Goal: Task Accomplishment & Management: Use online tool/utility

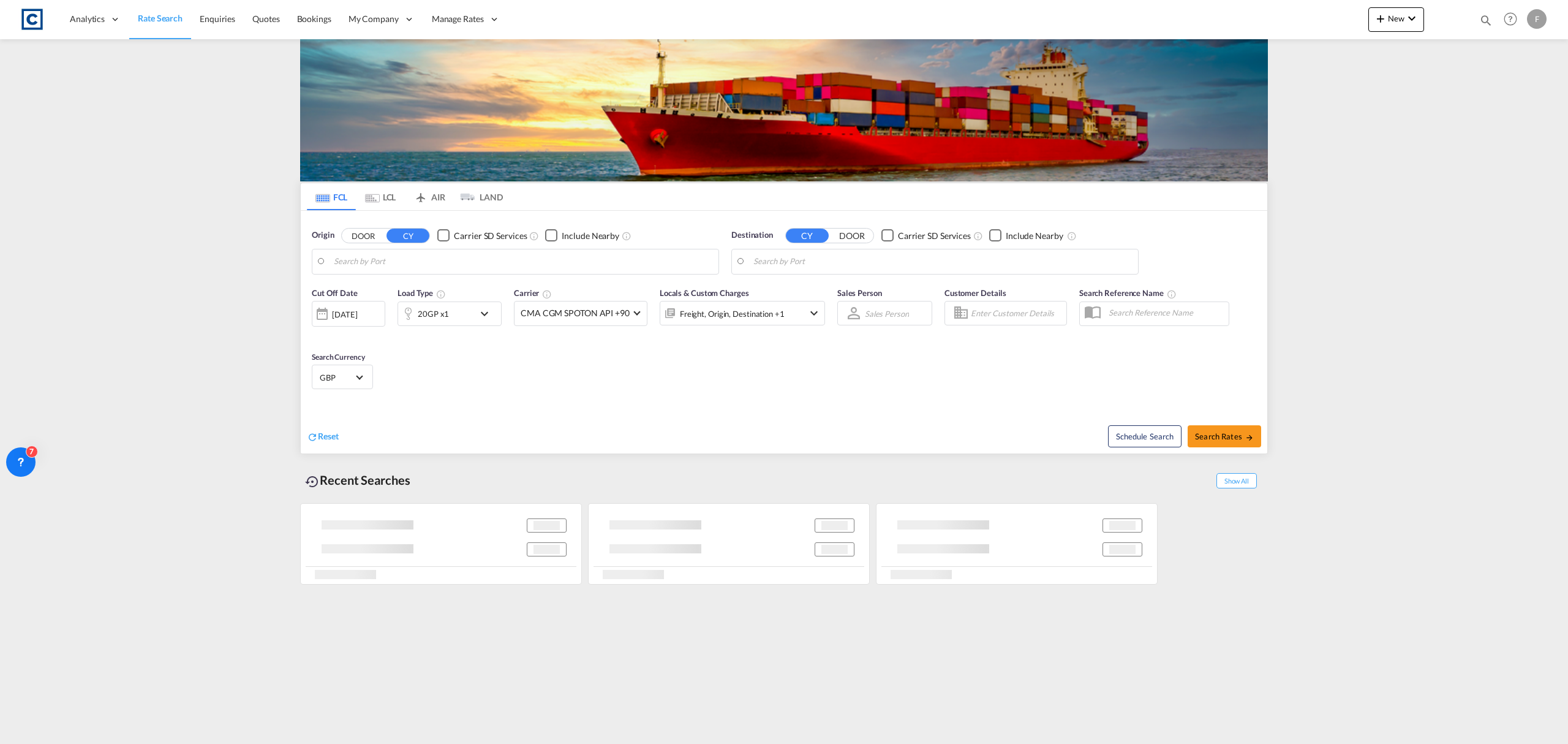
type input "GB-PO3, [GEOGRAPHIC_DATA]"
type input "Ho Chi Minh City ([GEOGRAPHIC_DATA]), VNSGN"
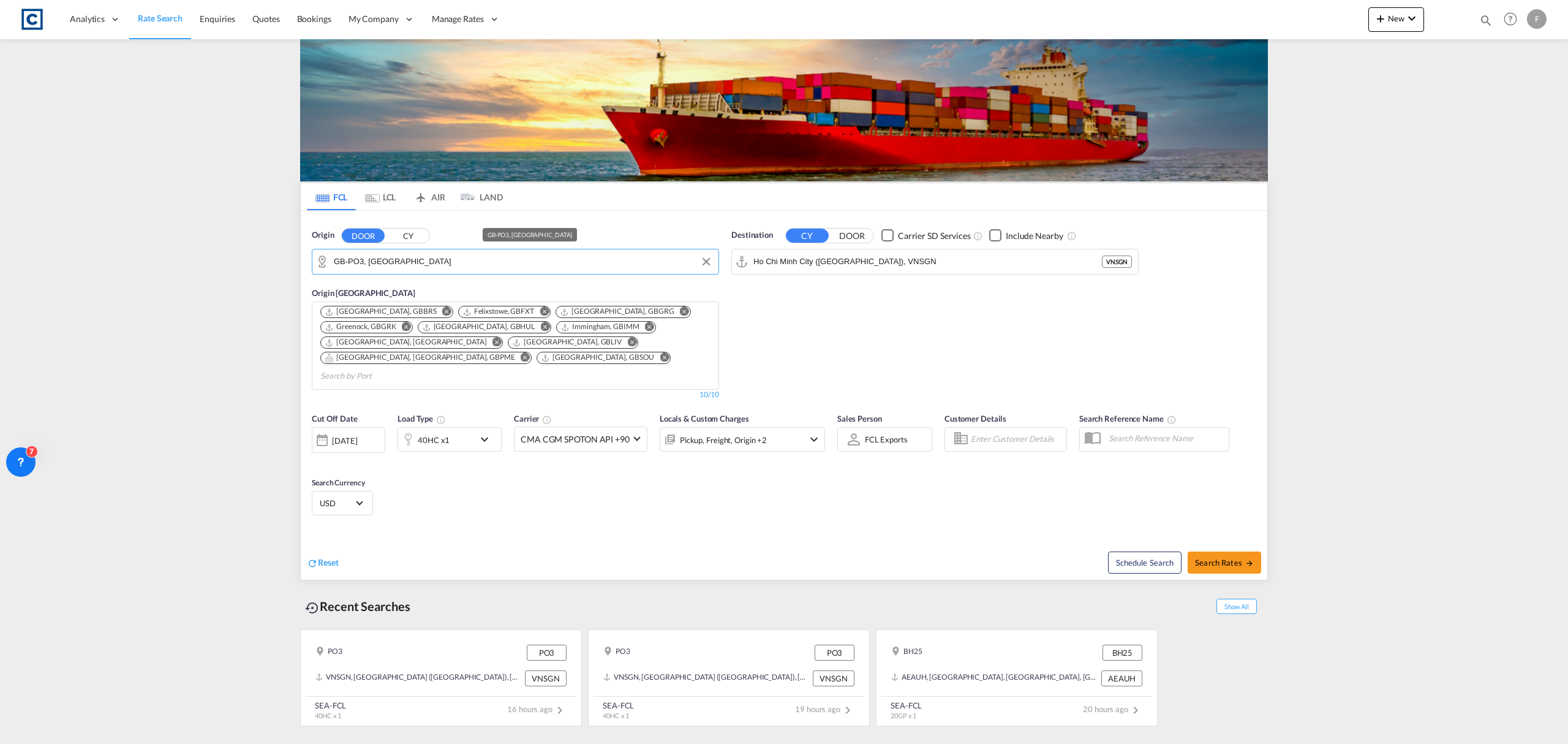
click at [400, 266] on input "GB-PO3, [GEOGRAPHIC_DATA]" at bounding box center [523, 261] width 379 height 18
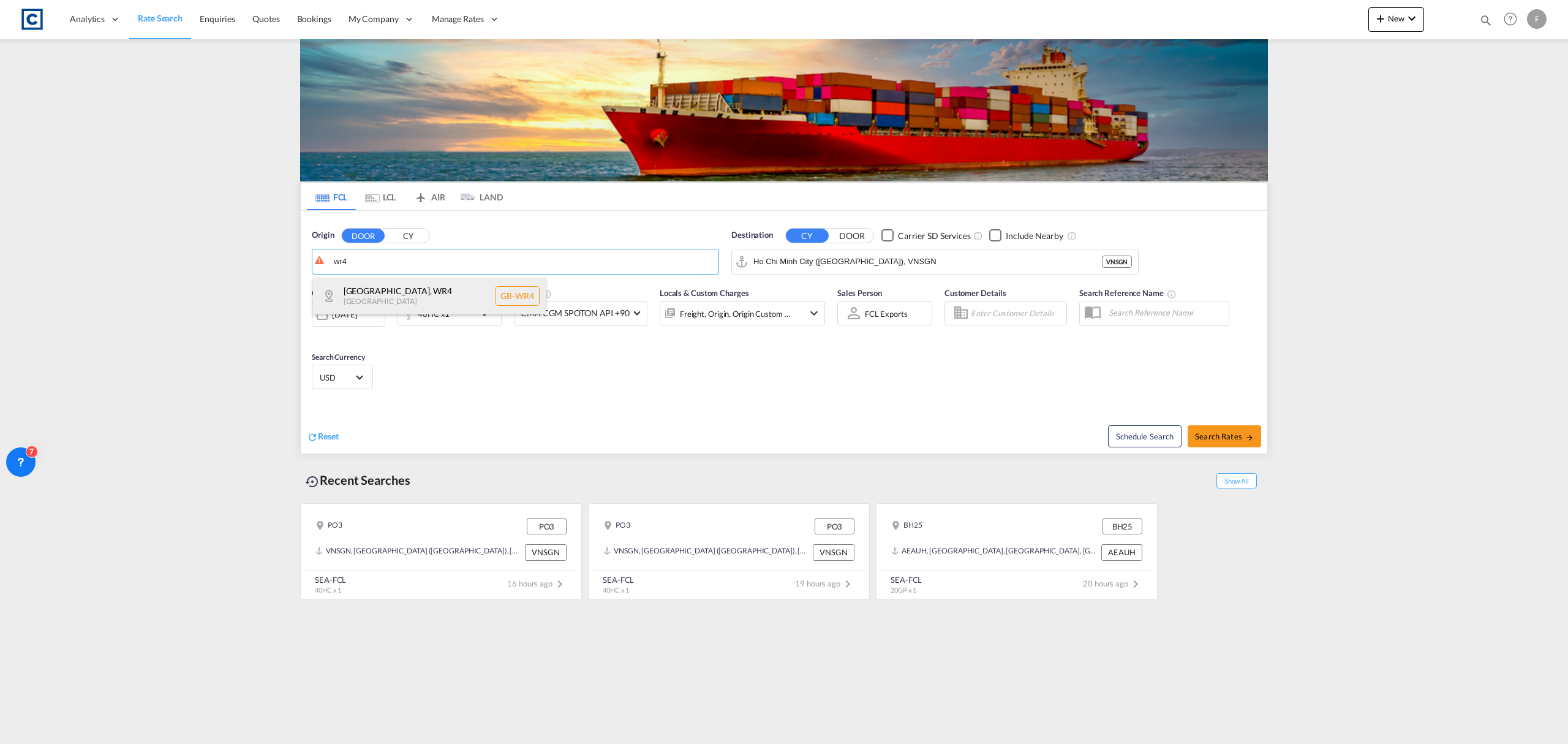
click at [394, 296] on div "[GEOGRAPHIC_DATA] , WR4 [GEOGRAPHIC_DATA] [GEOGRAPHIC_DATA]-WR4" at bounding box center [429, 296] width 233 height 37
type input "GB-WR4, [GEOGRAPHIC_DATA]"
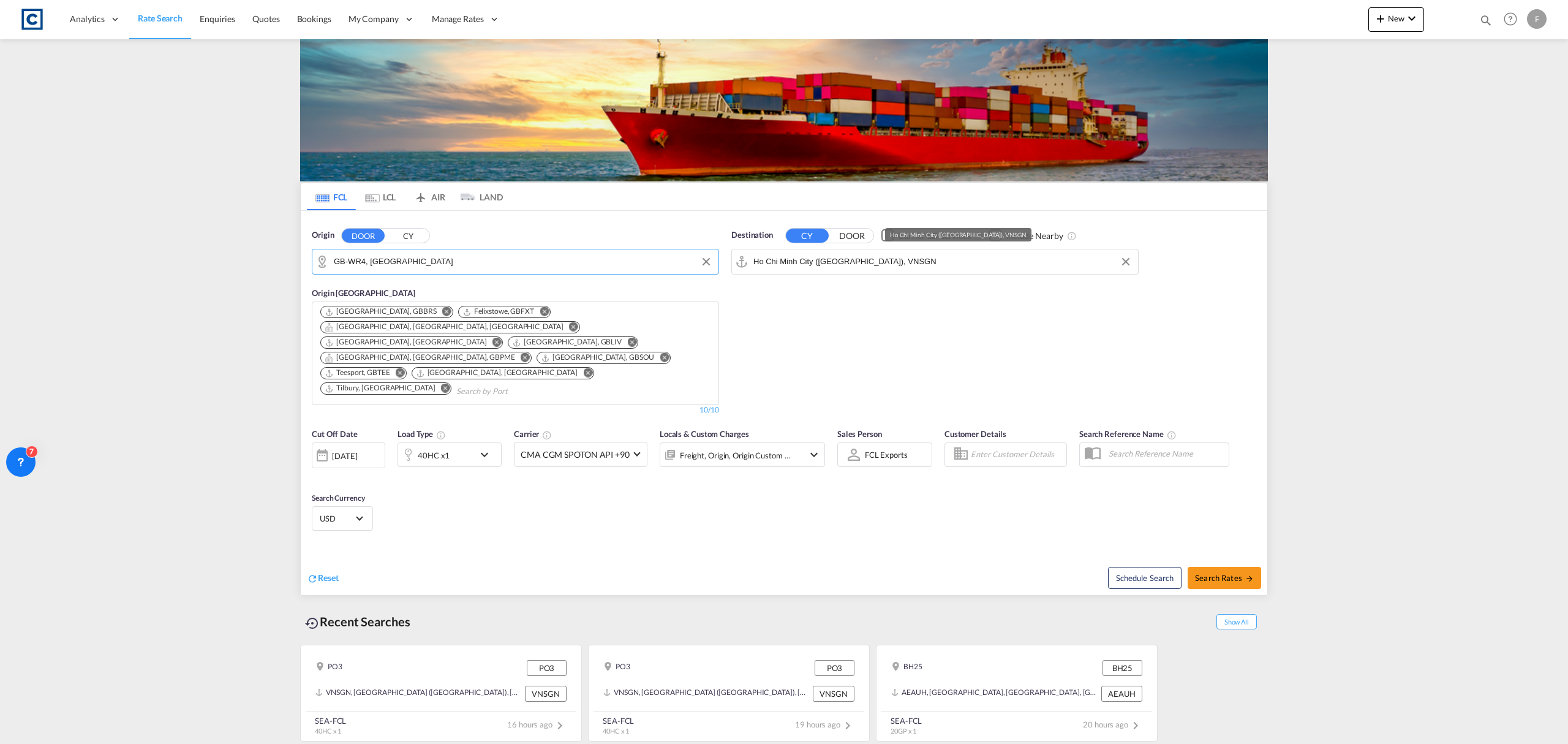
click at [839, 264] on input "Ho Chi Minh City ([GEOGRAPHIC_DATA]), VNSGN" at bounding box center [943, 261] width 379 height 18
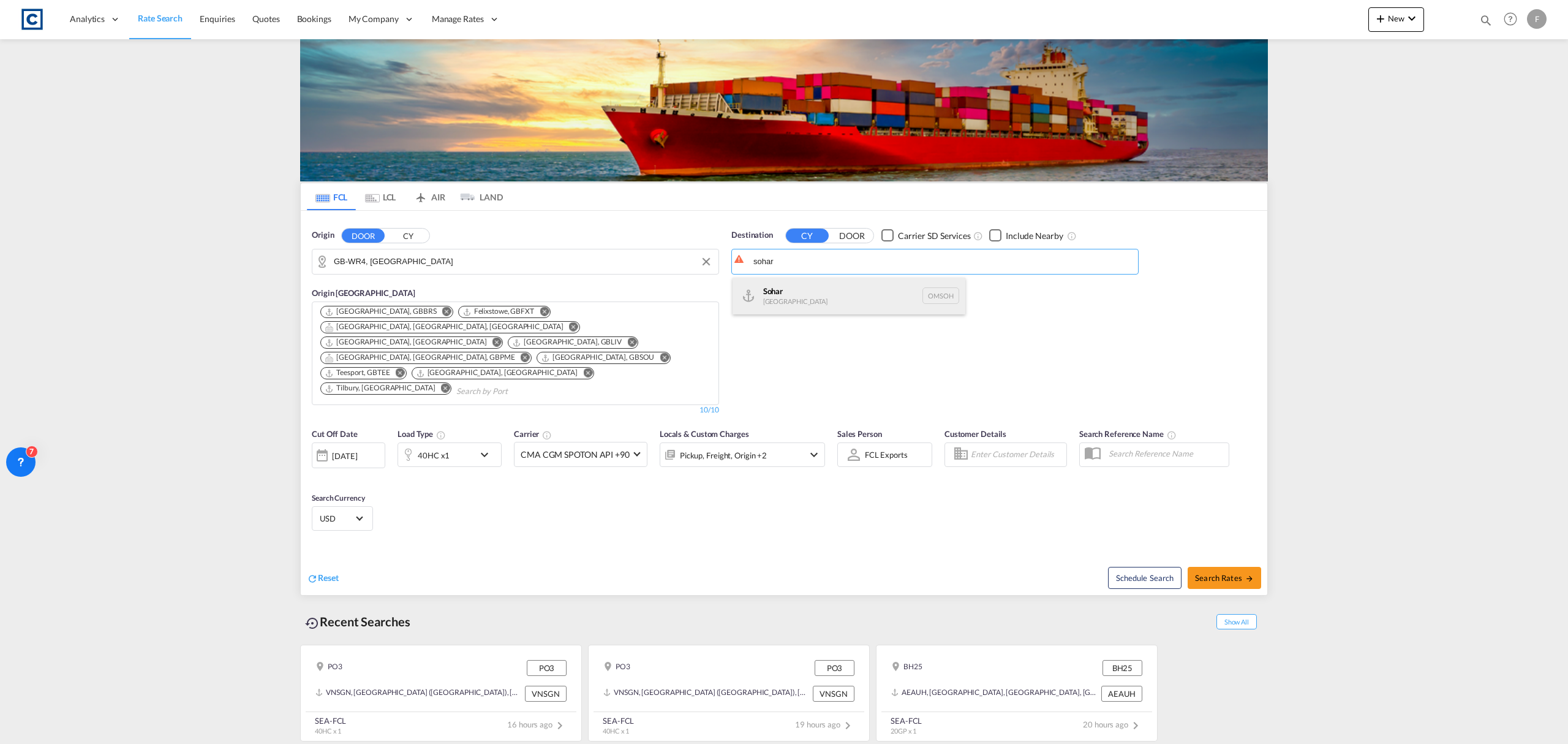
click at [839, 289] on div "Sohar [GEOGRAPHIC_DATA] [GEOGRAPHIC_DATA]" at bounding box center [849, 296] width 233 height 37
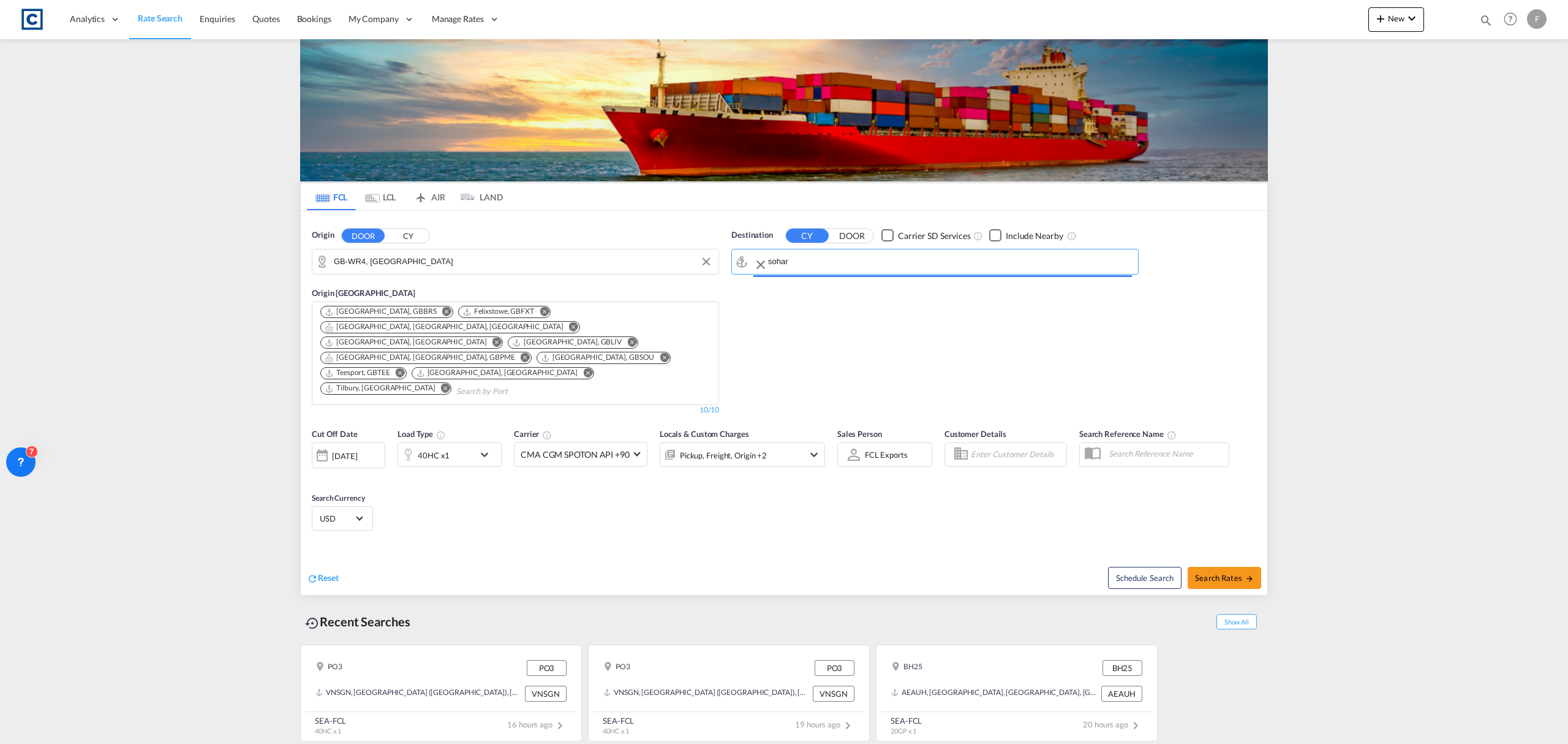
type input "Sohar, OMSOH"
click at [1228, 567] on button "Search Rates" at bounding box center [1225, 577] width 74 height 22
type input "WR4 to OMSOH / [DATE]"
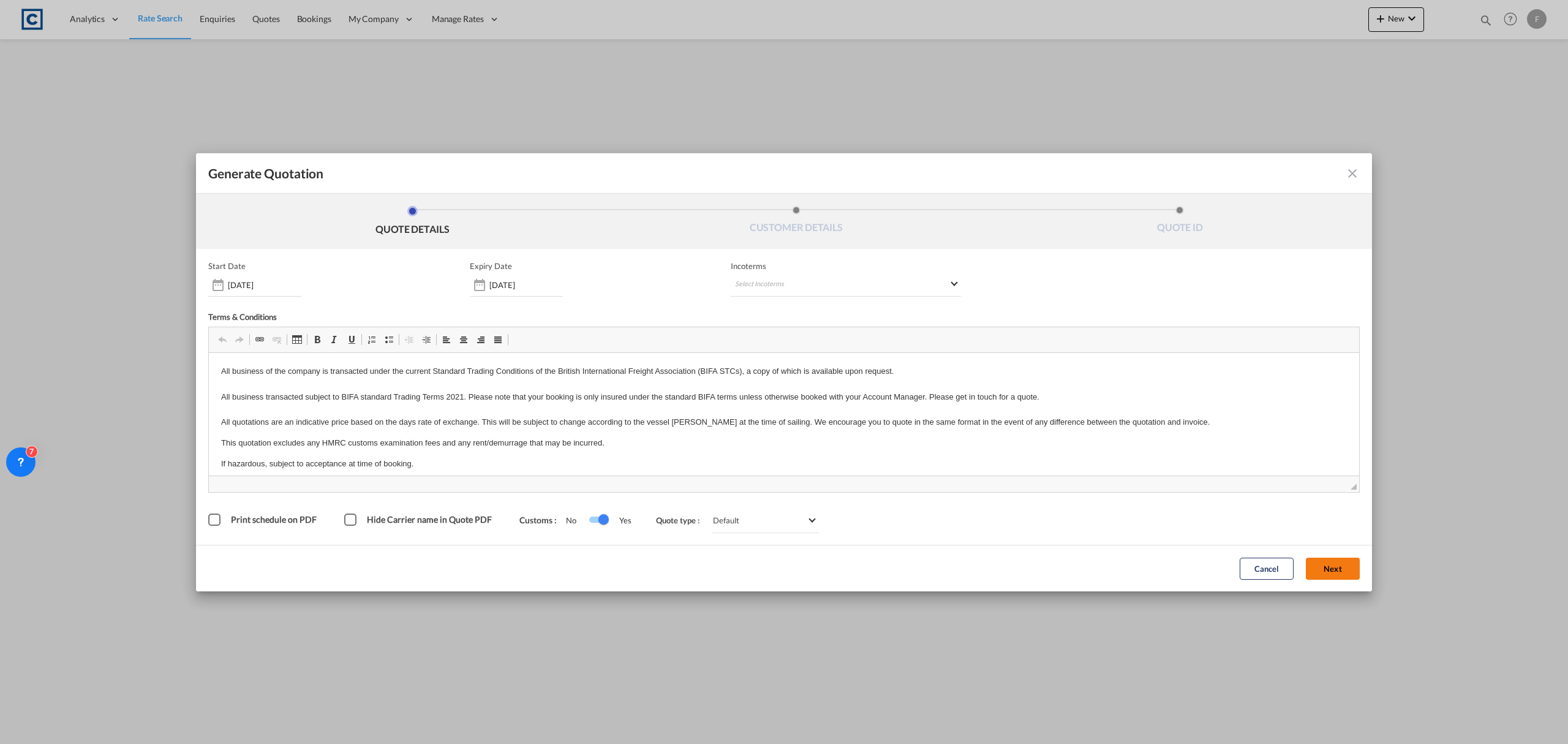
click at [1345, 562] on button "Next" at bounding box center [1333, 568] width 54 height 22
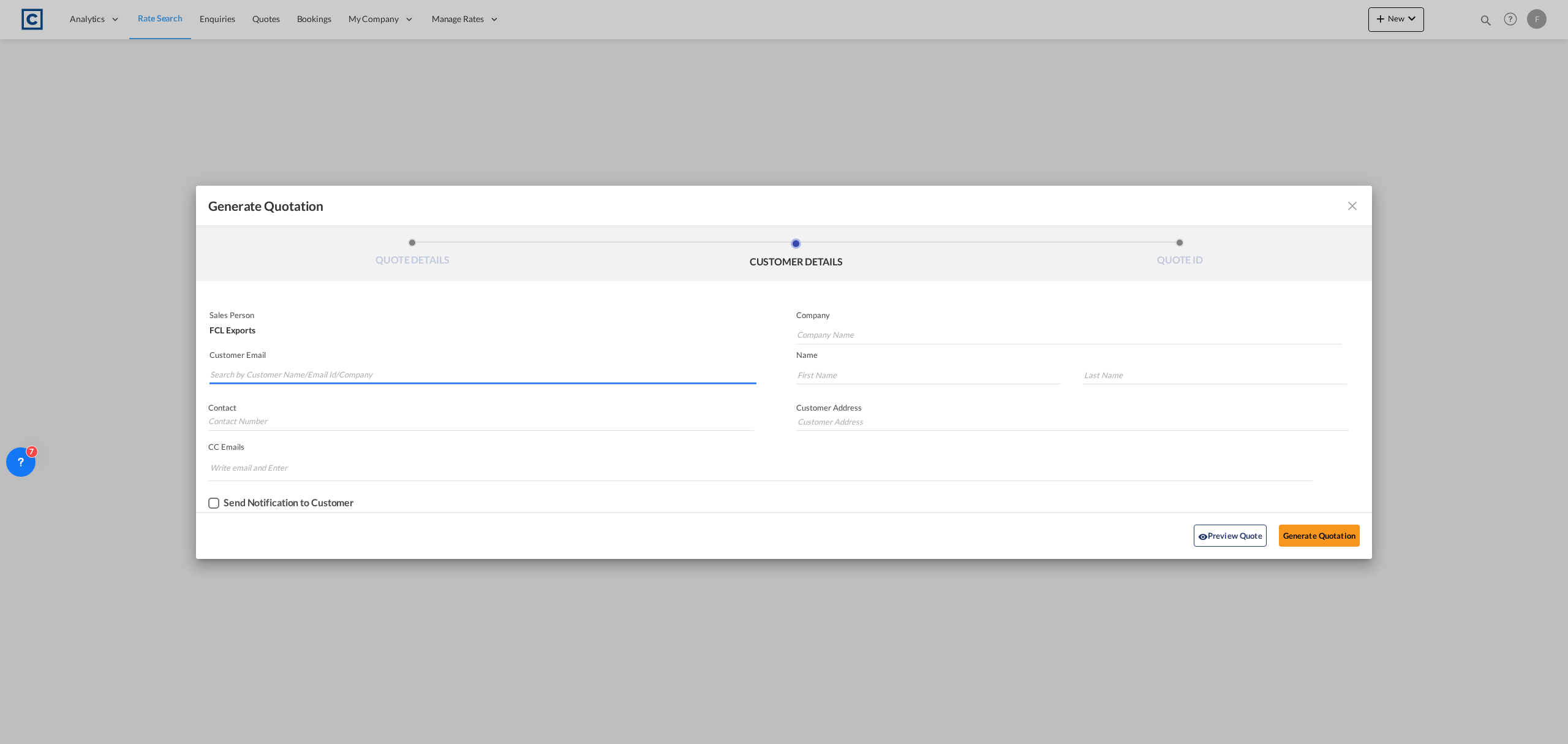
click at [507, 378] on input "Search by Customer Name/Email Id/Company" at bounding box center [483, 374] width 546 height 18
paste input "[PERSON_NAME] -CSS Muscat <[EMAIL_ADDRESS][DOMAIN_NAME]>"
drag, startPoint x: 261, startPoint y: 373, endPoint x: 44, endPoint y: 373, distance: 217.0
click at [68, 373] on div "Generate Quotation QUOTE DETAILS CUSTOMER DETAILS QUOTE ID Start Date [DATE] Ex…" at bounding box center [784, 372] width 1568 height 744
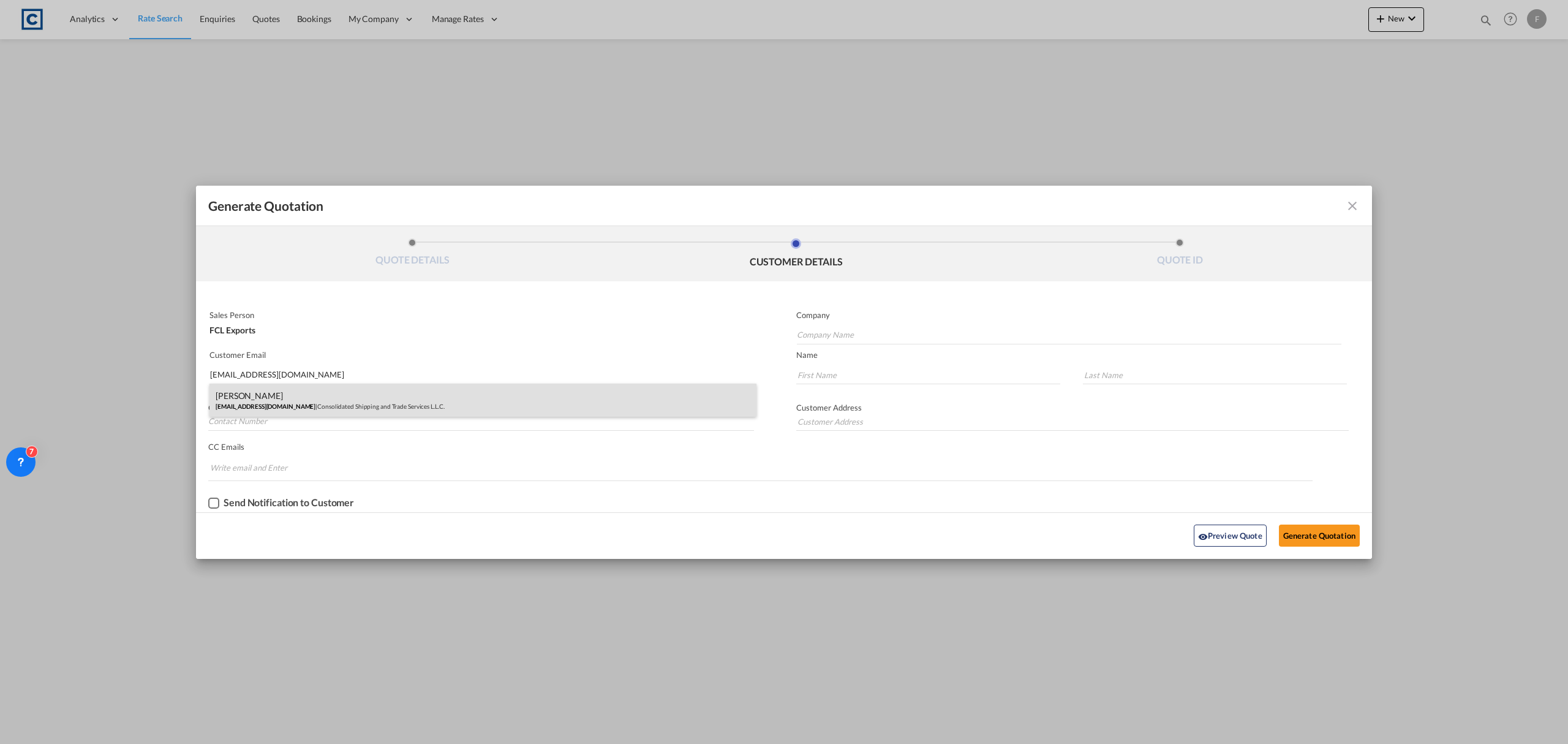
type input "[EMAIL_ADDRESS][DOMAIN_NAME]"
click at [290, 391] on div "[PERSON_NAME] [EMAIL_ADDRESS][DOMAIN_NAME] | Consolidated Shipping and Trade Se…" at bounding box center [482, 401] width 547 height 33
type input "Consolidated Shipping and Trade Services L.L.C."
type input "Vishal"
type input "Prasad"
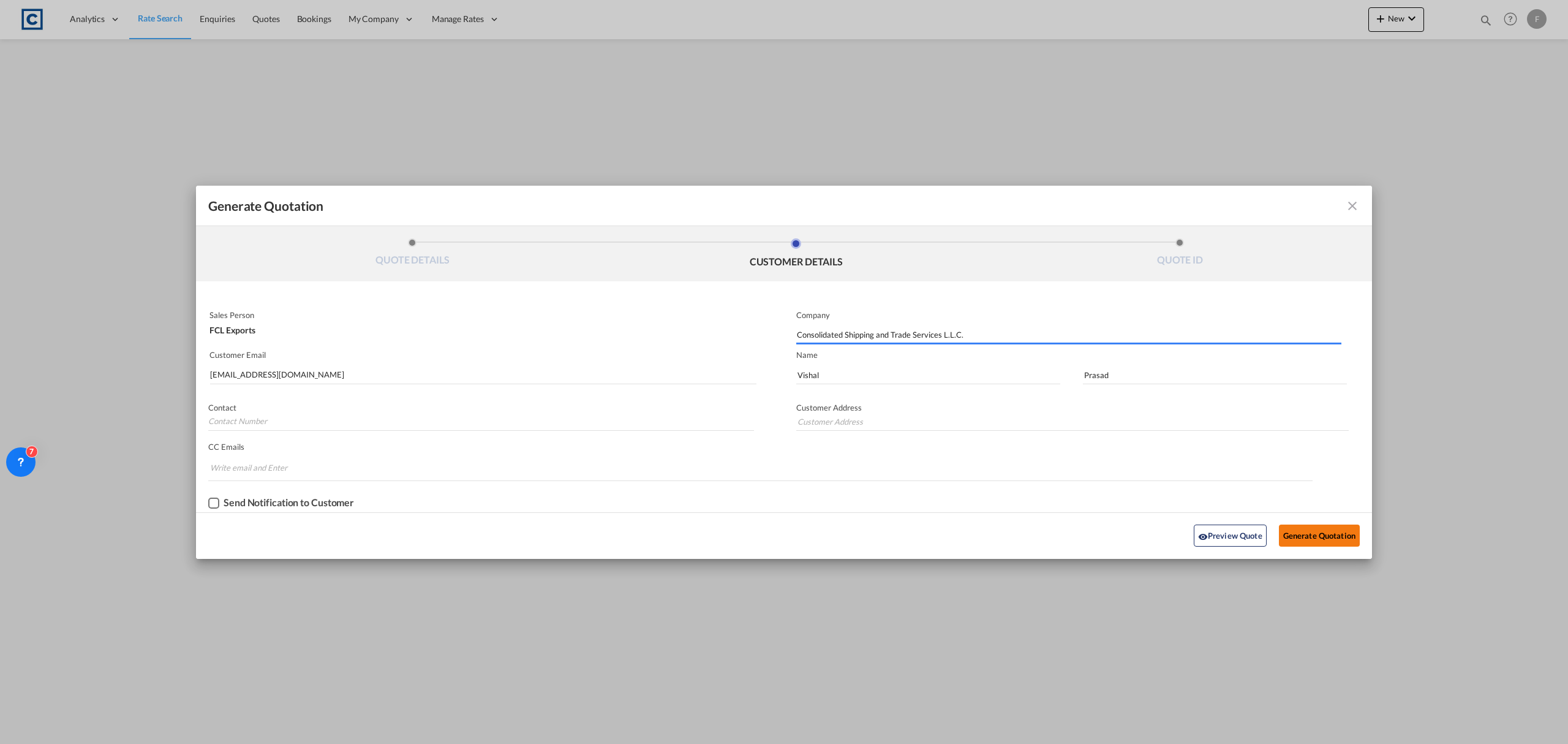
click at [1326, 533] on button "Generate Quotation" at bounding box center [1319, 535] width 81 height 22
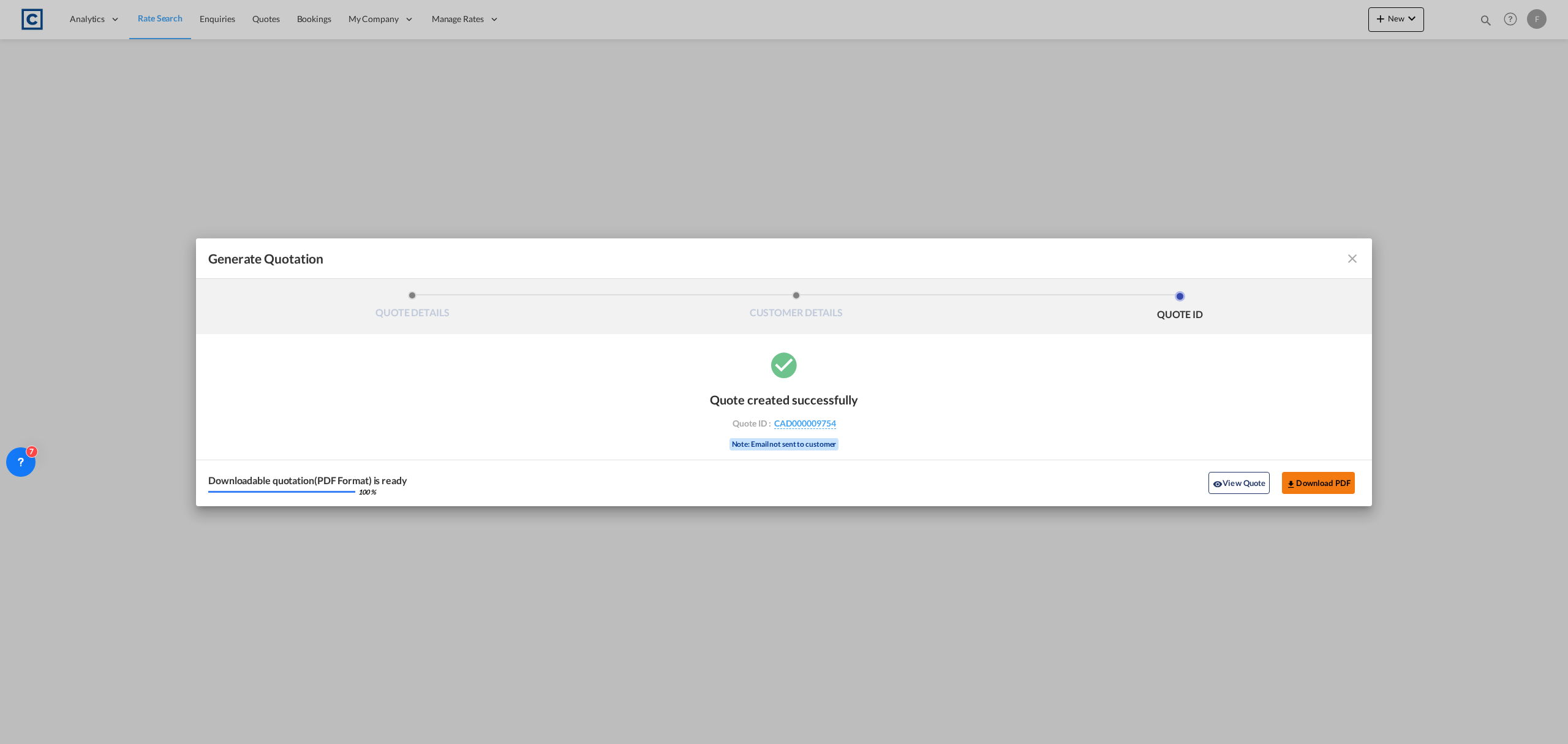
click at [1328, 482] on button "Download PDF" at bounding box center [1318, 482] width 73 height 22
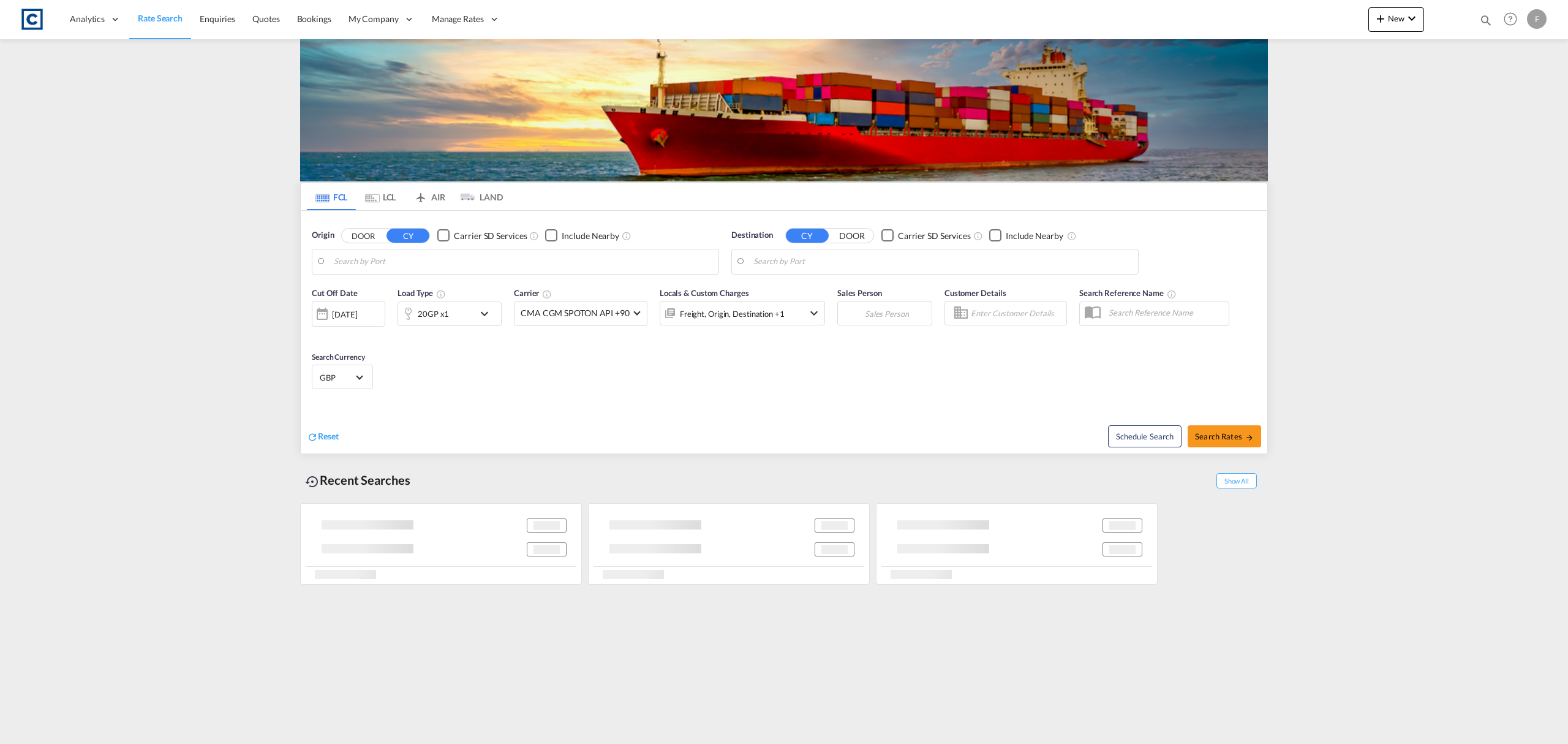
type input "GB-WR4, [GEOGRAPHIC_DATA]"
type input "Sohar, OMSOH"
